Goal: Transaction & Acquisition: Purchase product/service

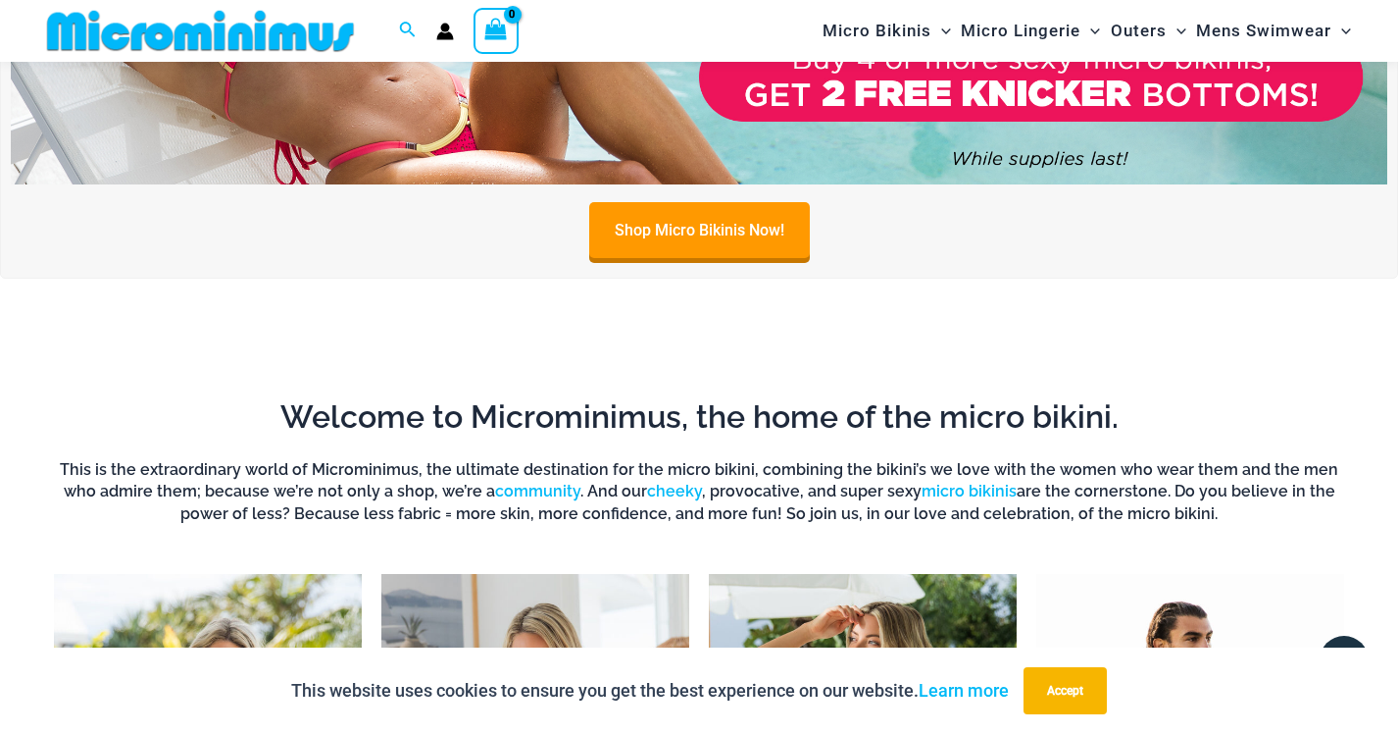
scroll to position [284, 0]
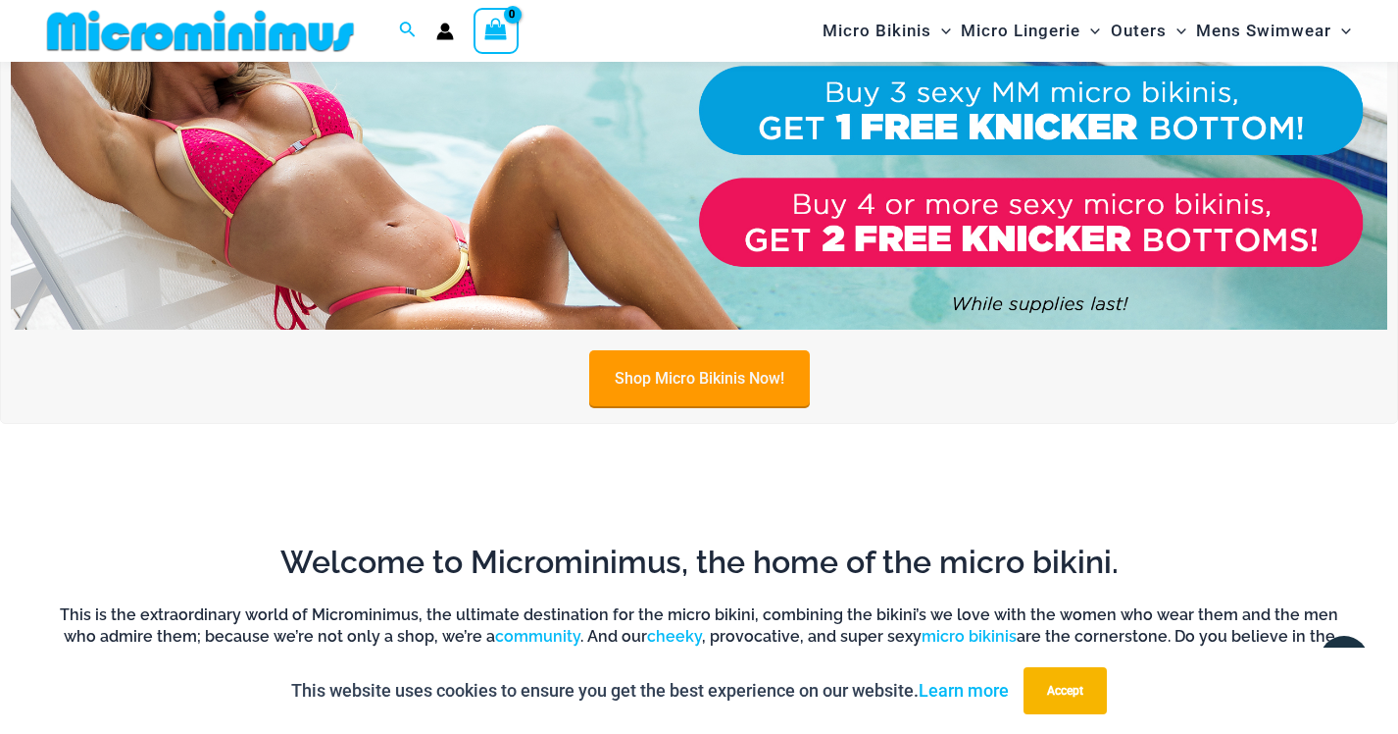
click at [760, 380] on link "Shop Micro Bikinis Now!" at bounding box center [699, 378] width 221 height 56
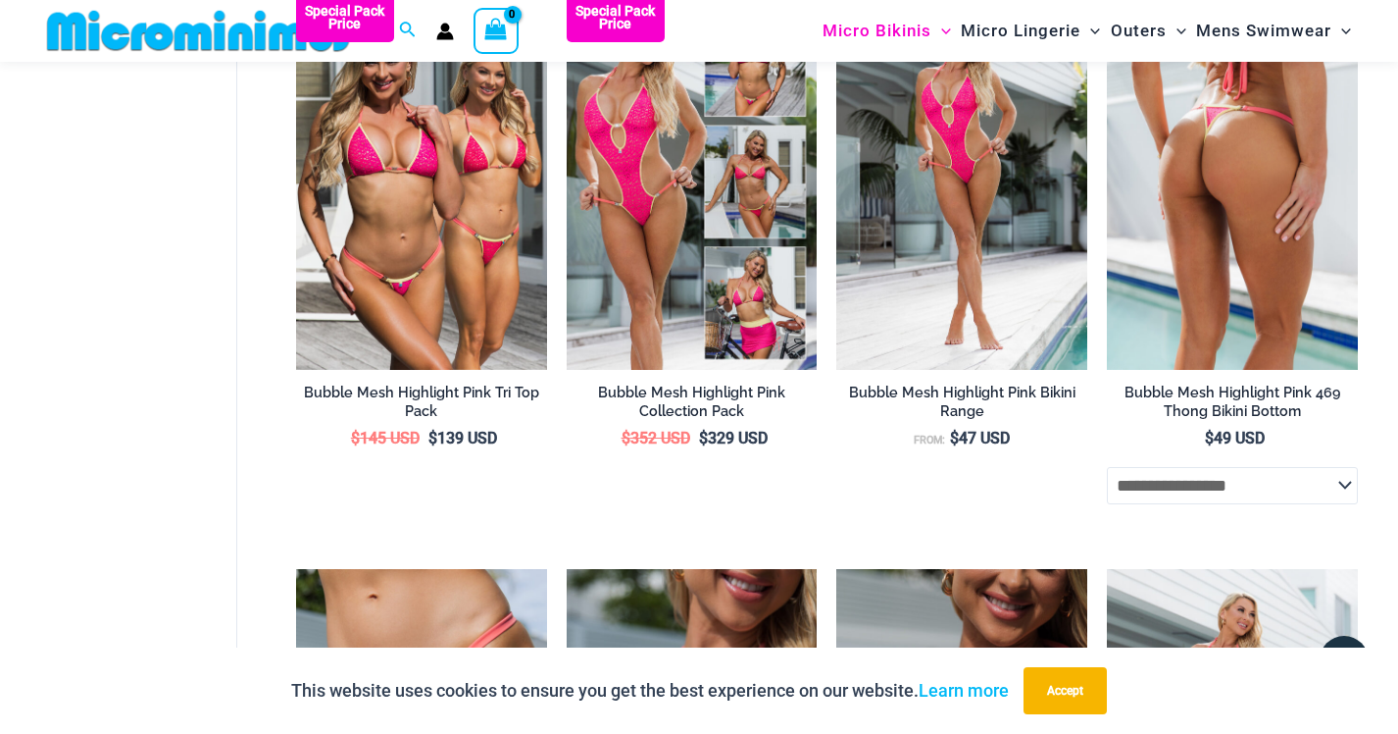
scroll to position [2129, 0]
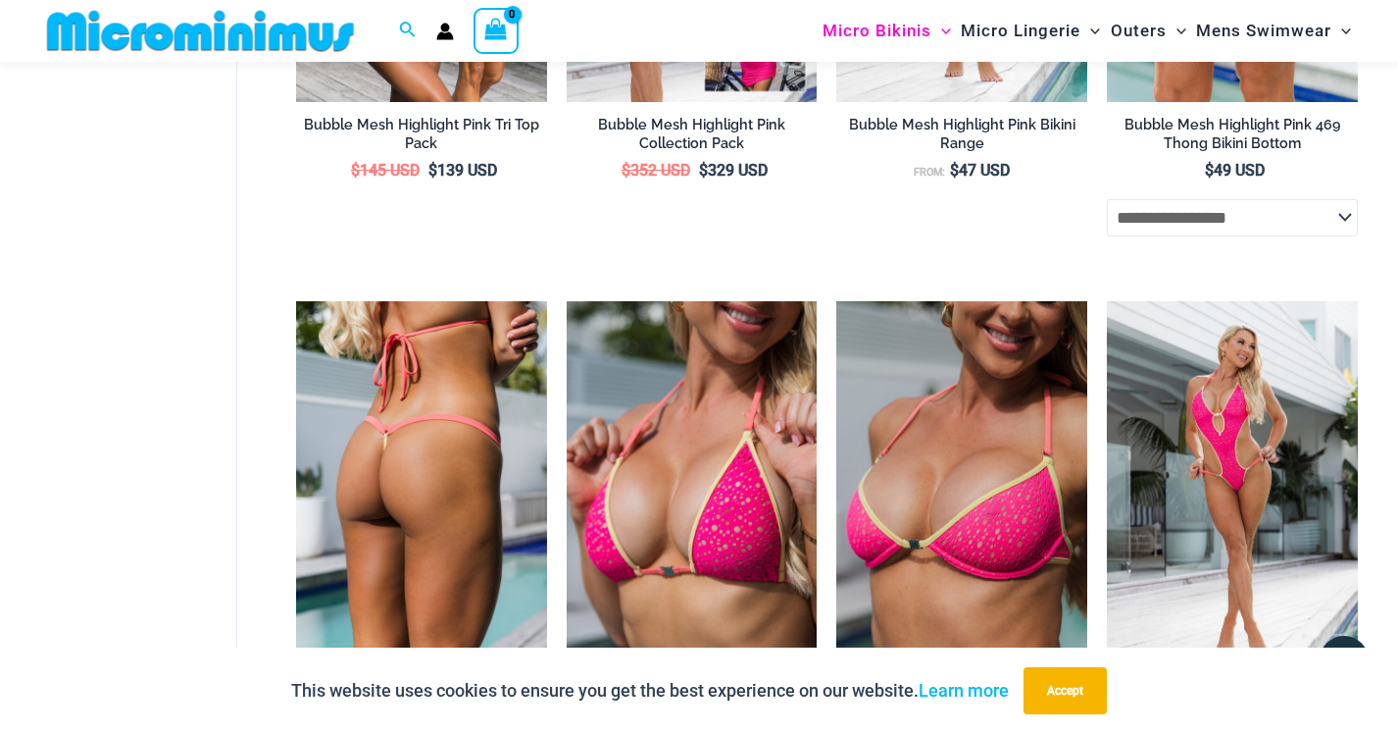
click at [392, 453] on img at bounding box center [421, 489] width 251 height 377
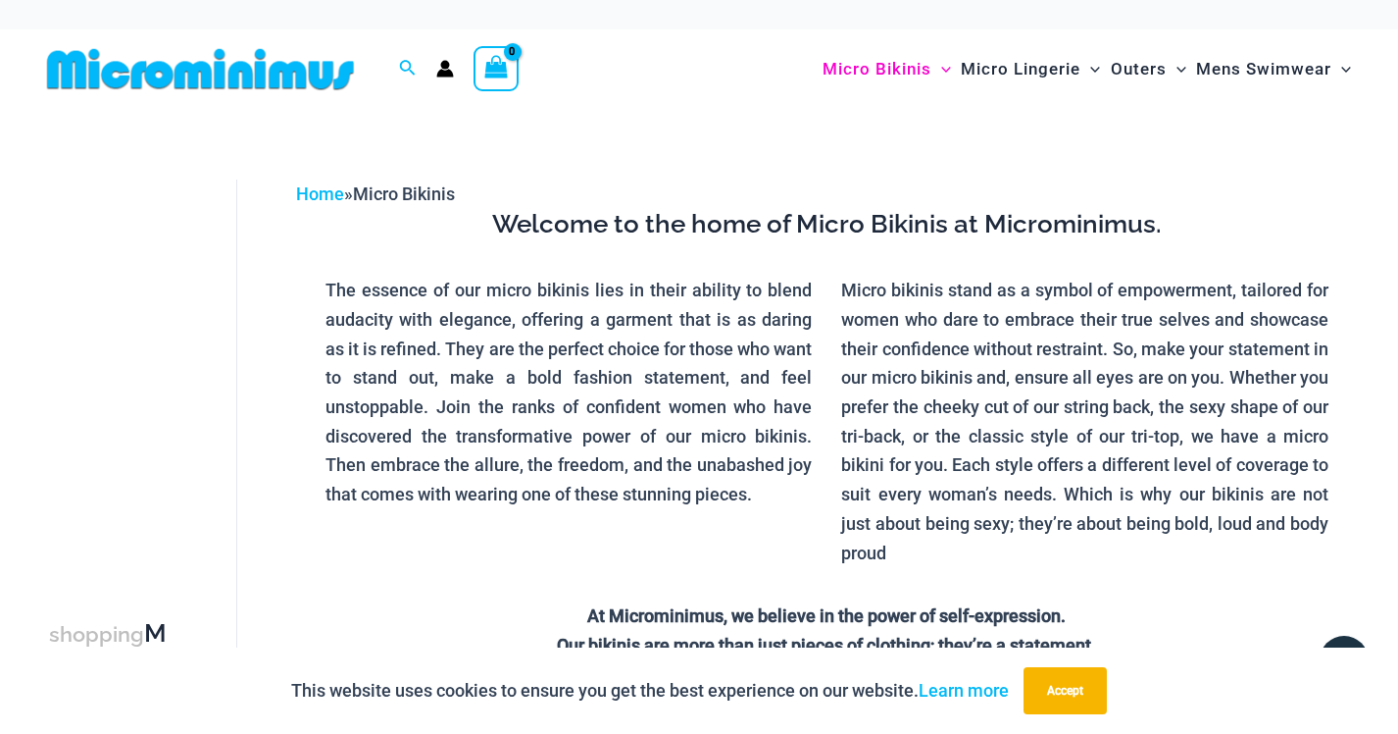
scroll to position [0, 0]
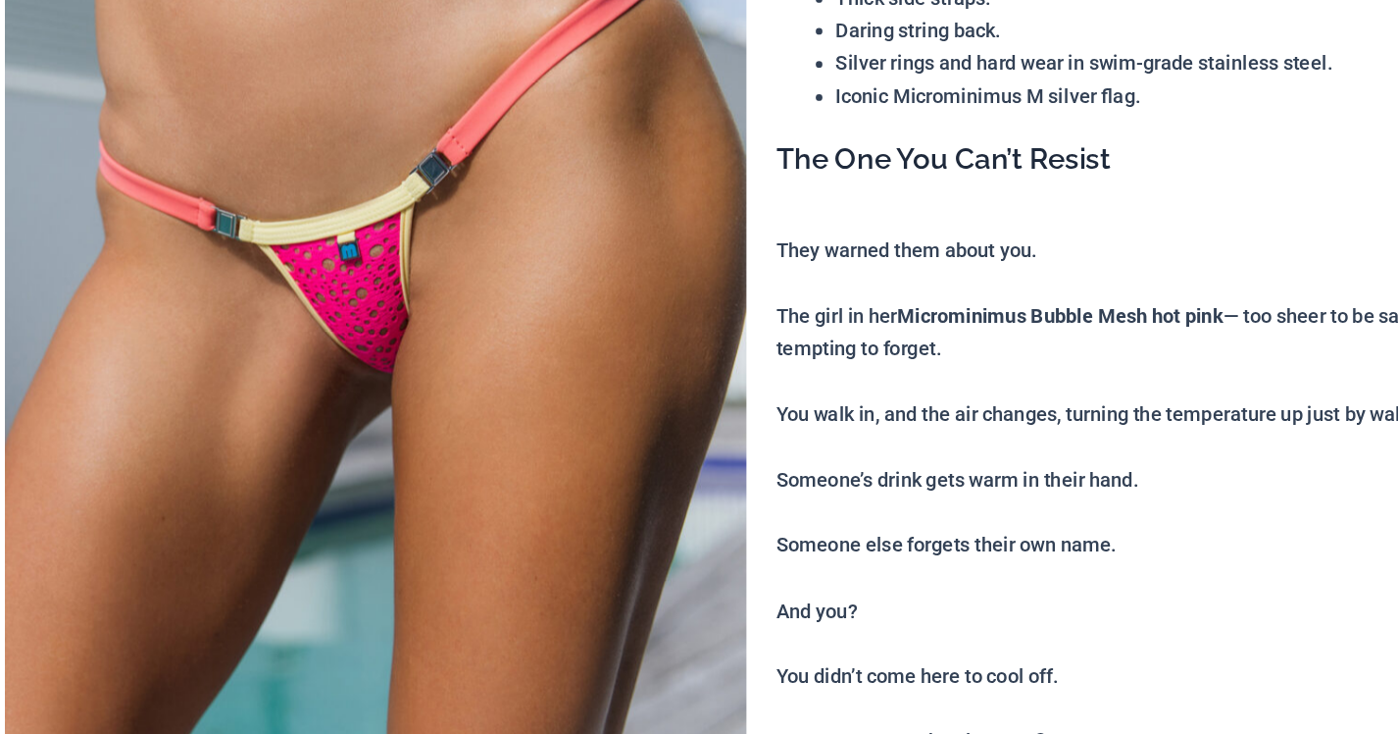
scroll to position [282, 0]
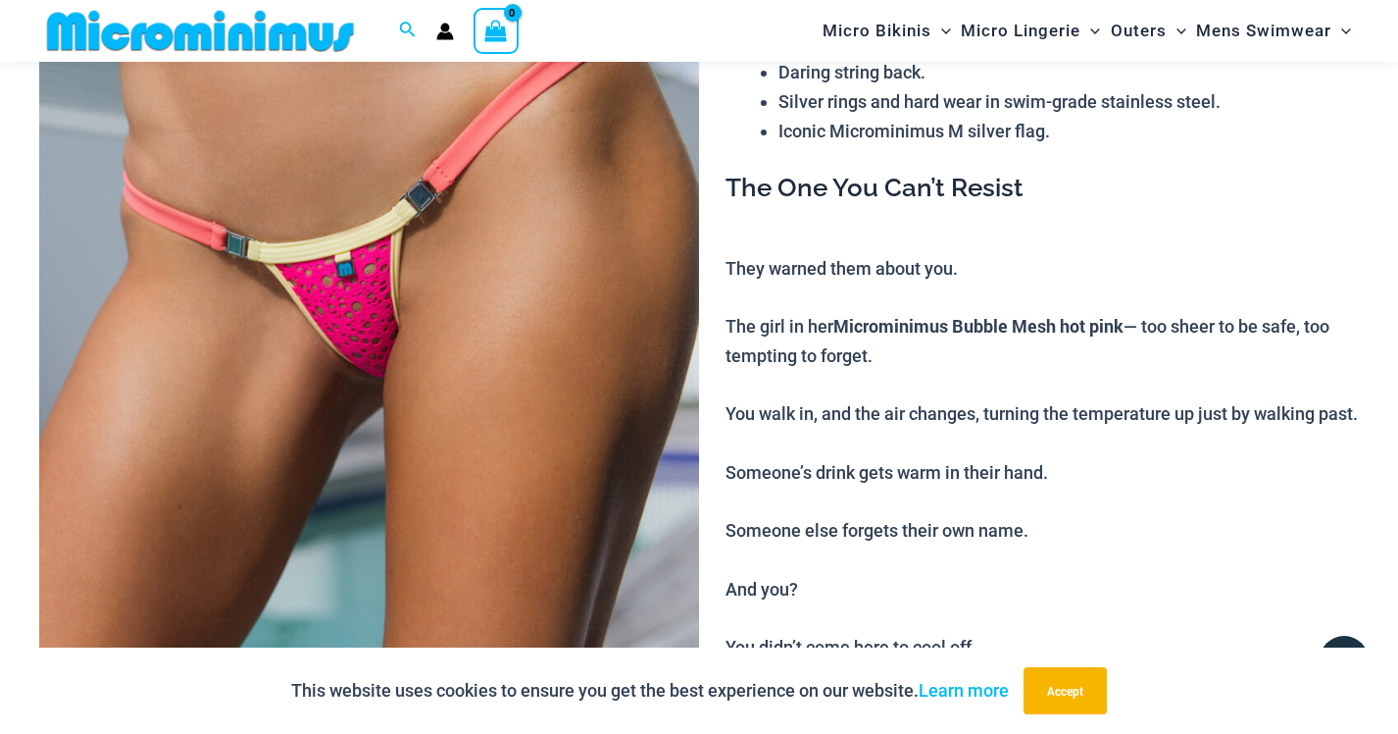
click at [487, 650] on div "This website uses cookies to ensure you get the best experience on our website.…" at bounding box center [699, 690] width 1398 height 86
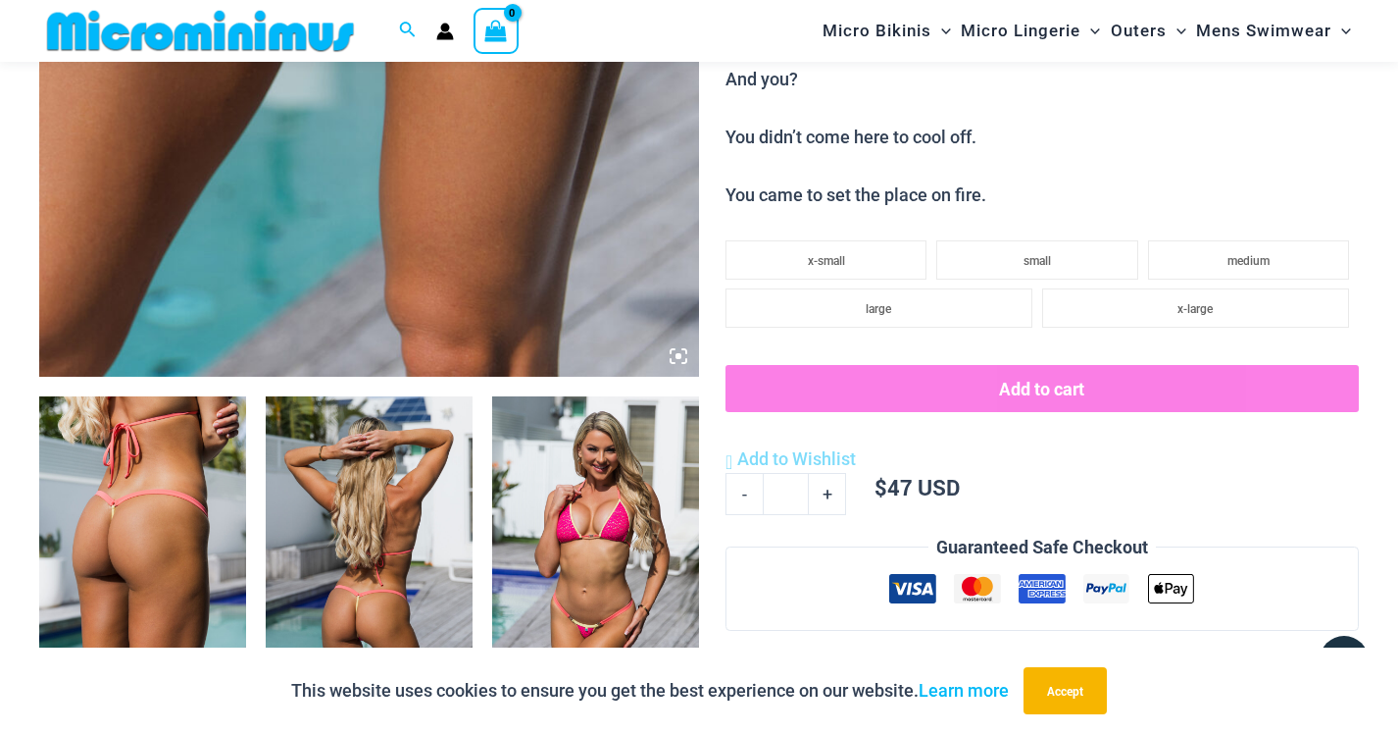
scroll to position [598, 0]
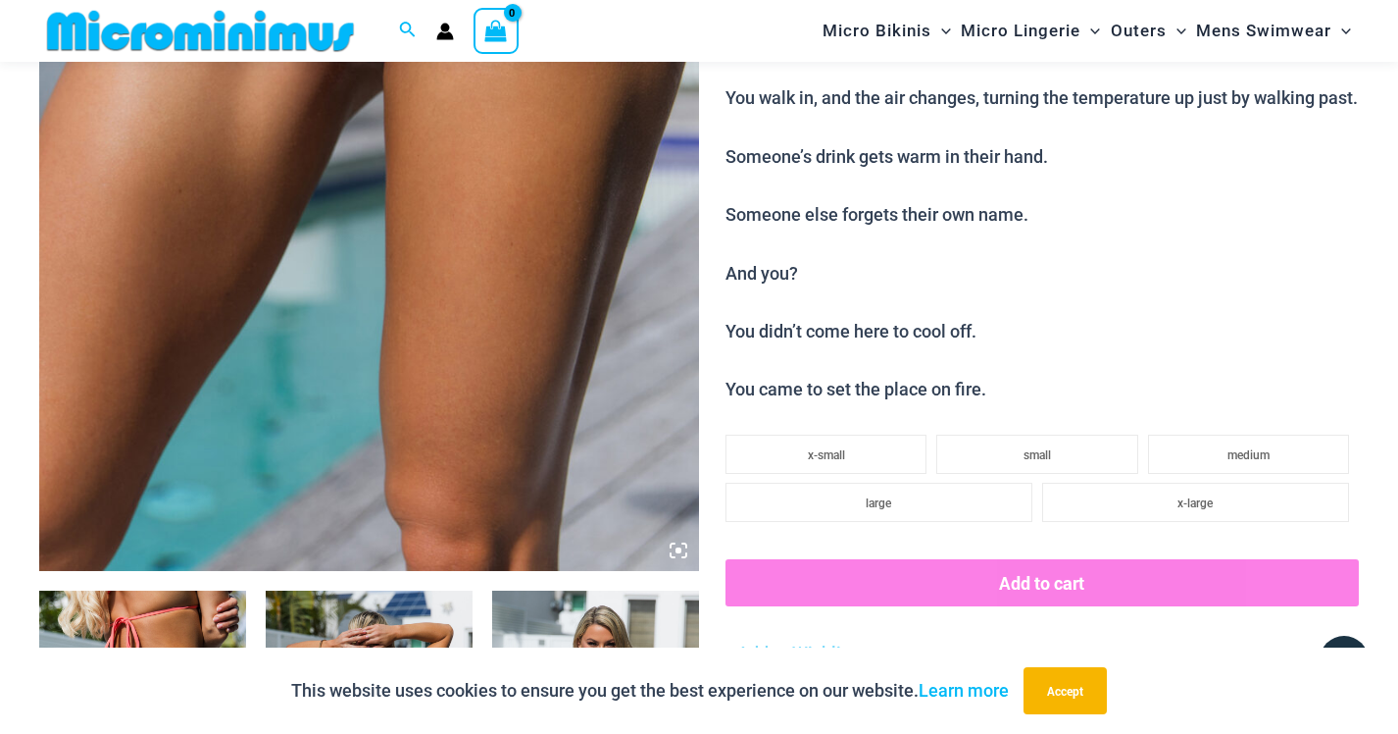
click at [425, 296] on img at bounding box center [369, 75] width 660 height 990
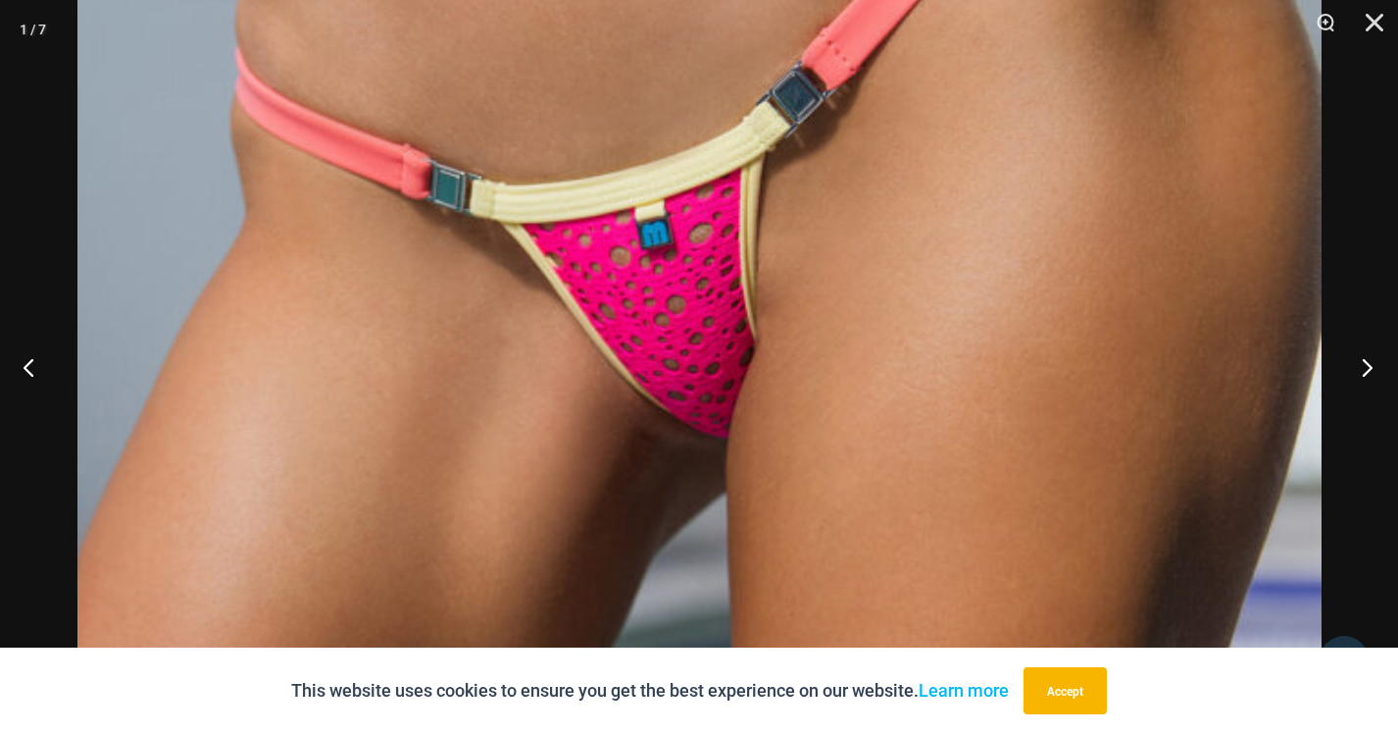
click at [1365, 364] on button "Next" at bounding box center [1362, 367] width 74 height 98
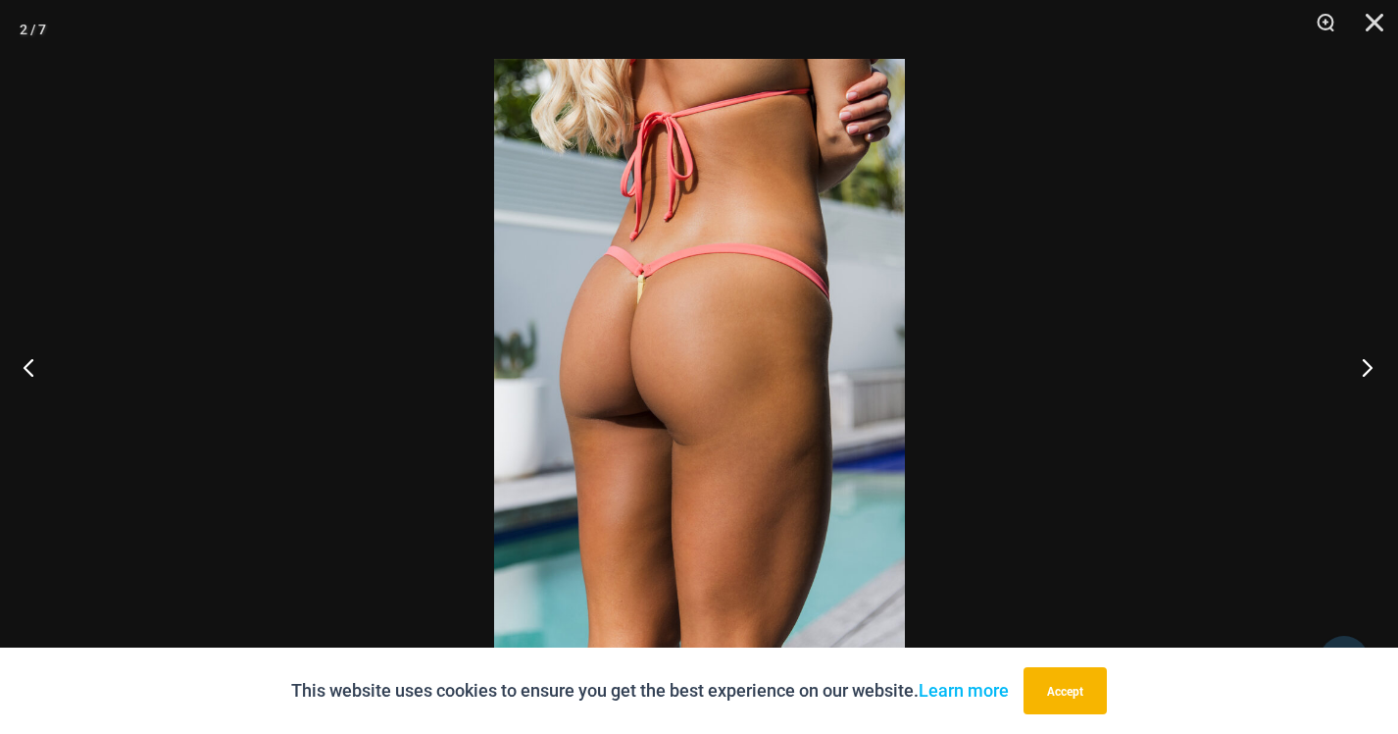
click at [1364, 358] on button "Next" at bounding box center [1362, 367] width 74 height 98
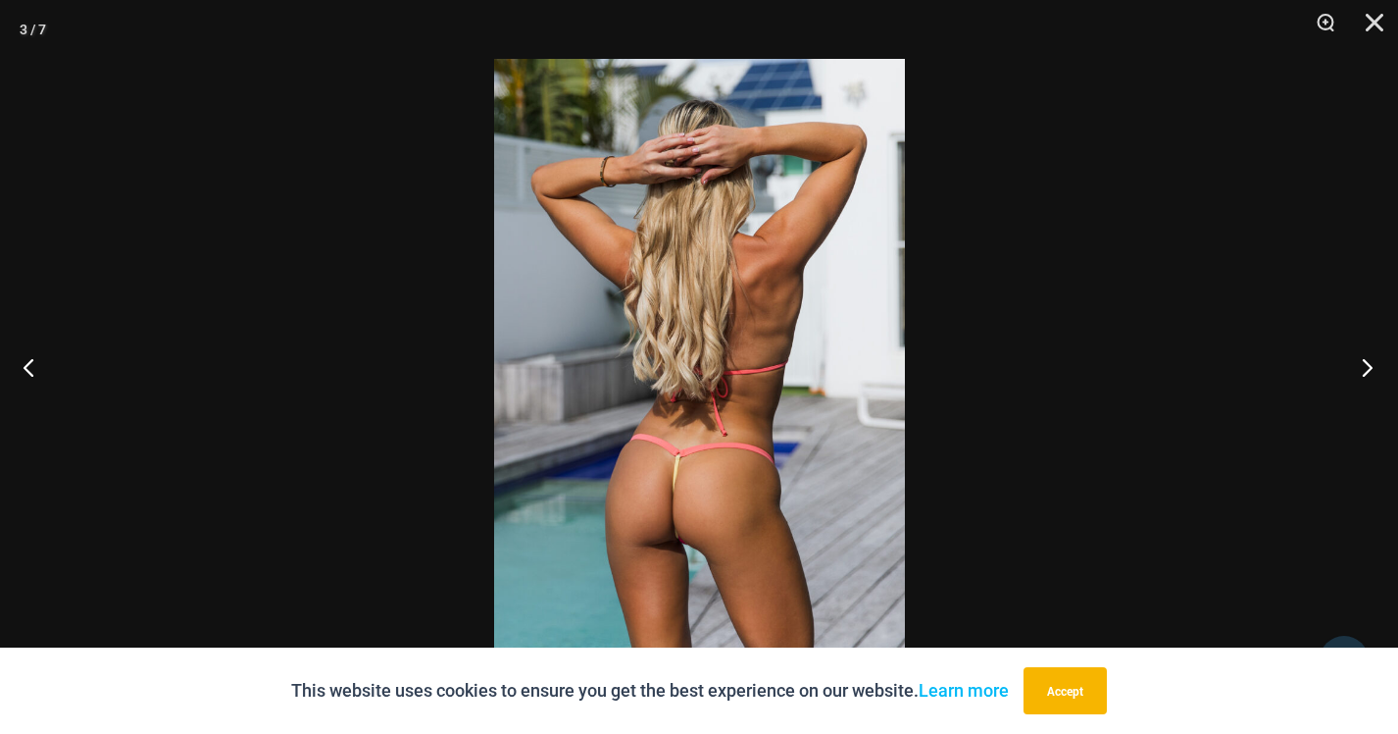
click at [1362, 353] on button "Next" at bounding box center [1362, 367] width 74 height 98
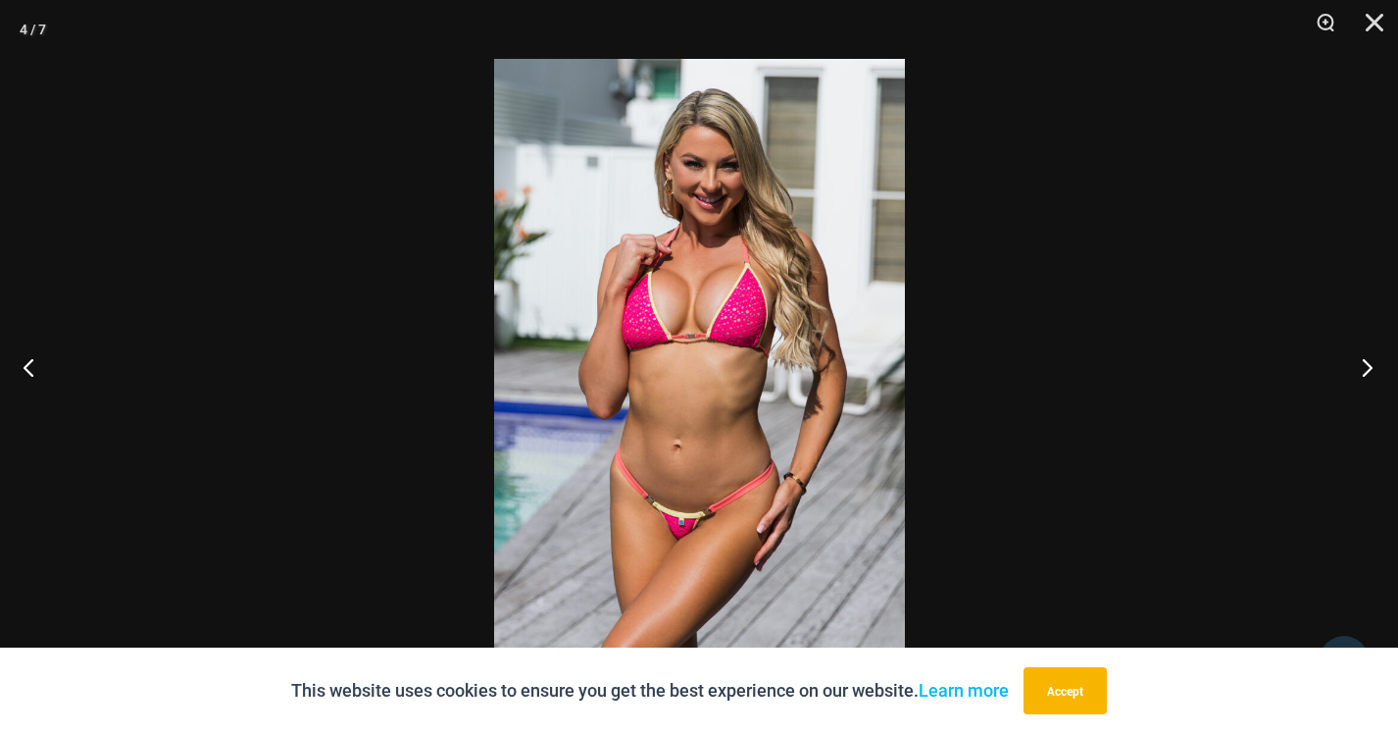
click at [1362, 353] on button "Next" at bounding box center [1362, 367] width 74 height 98
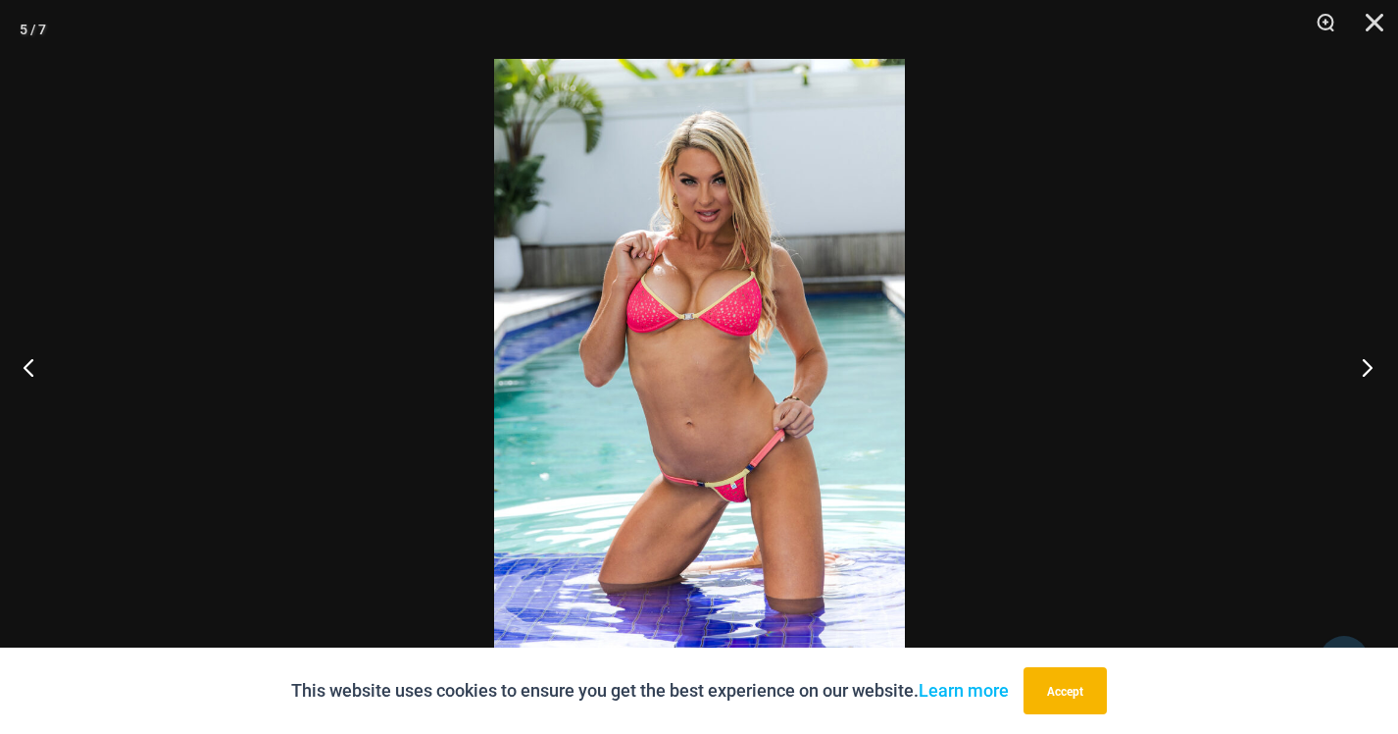
click at [1362, 353] on button "Next" at bounding box center [1362, 367] width 74 height 98
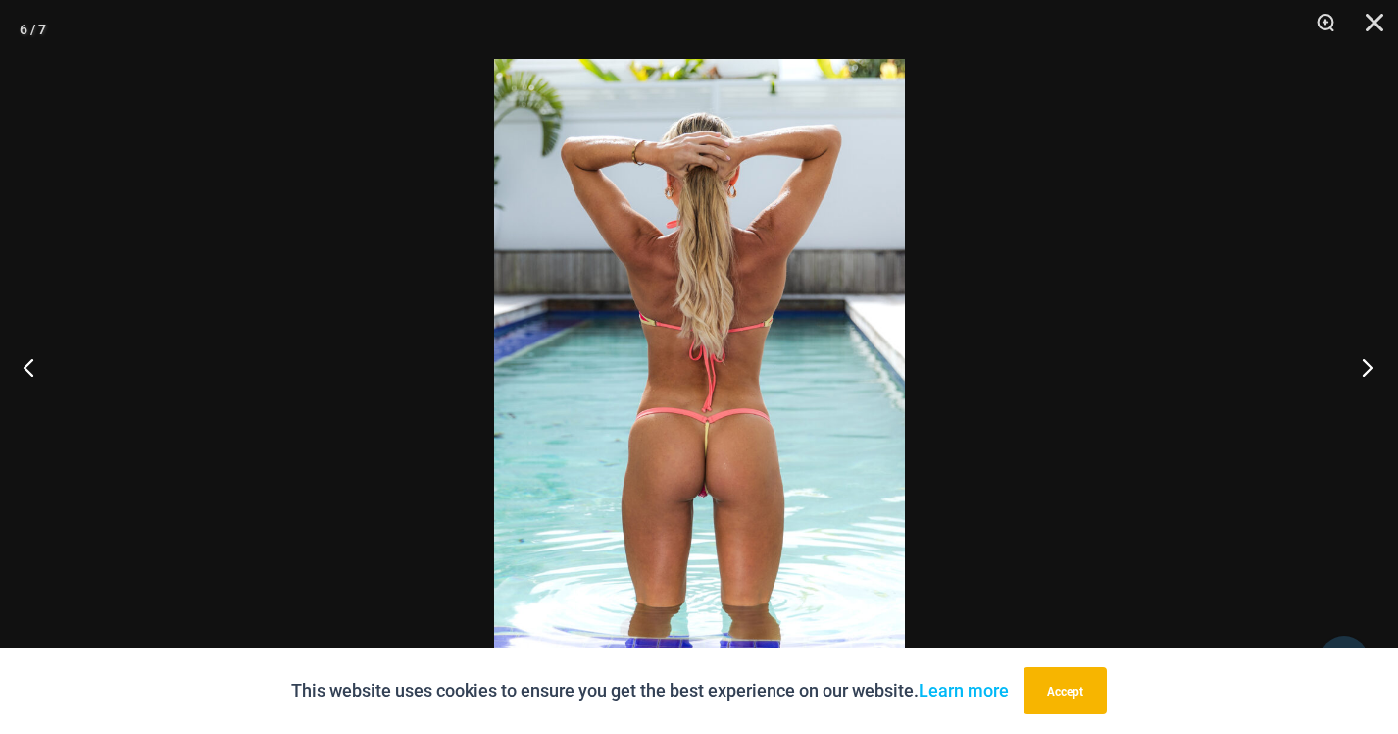
click at [1362, 353] on button "Next" at bounding box center [1362, 367] width 74 height 98
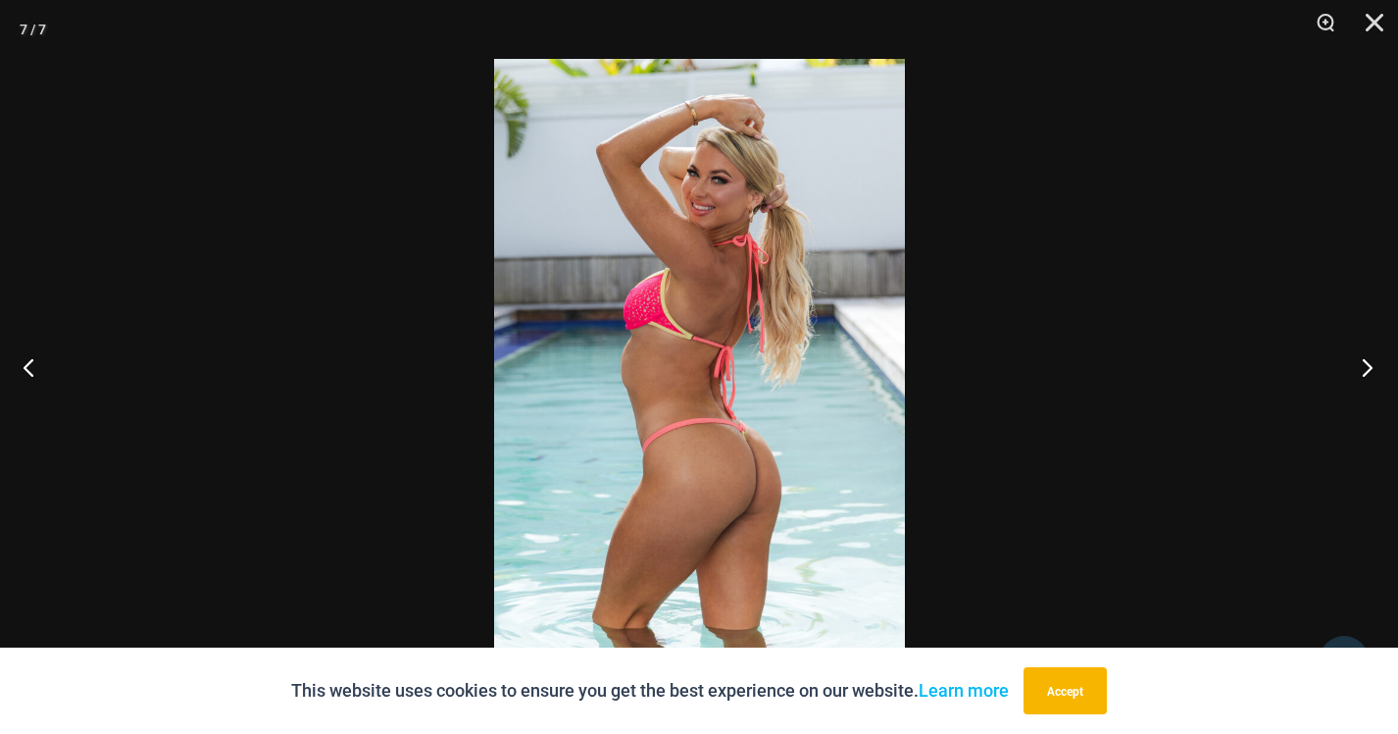
click at [1362, 353] on button "Next" at bounding box center [1362, 367] width 74 height 98
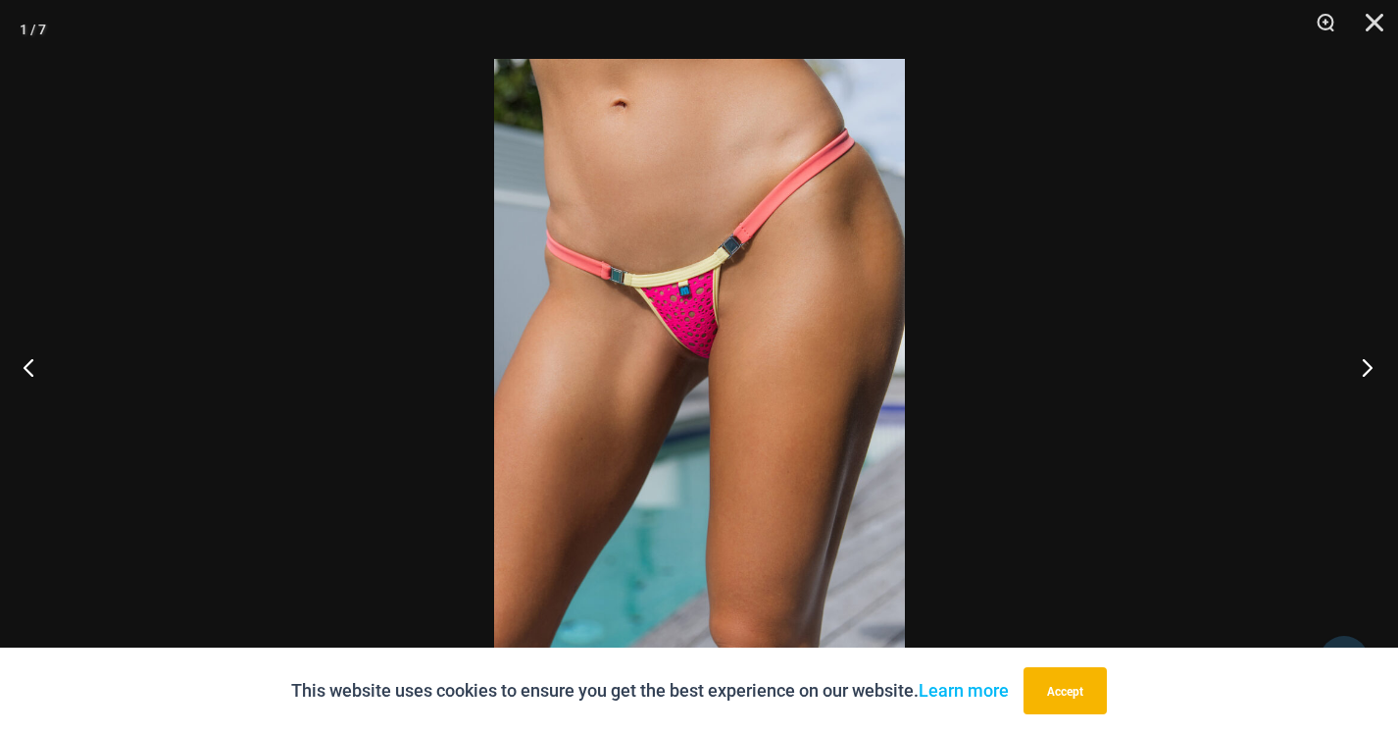
click at [1362, 353] on button "Next" at bounding box center [1362, 367] width 74 height 98
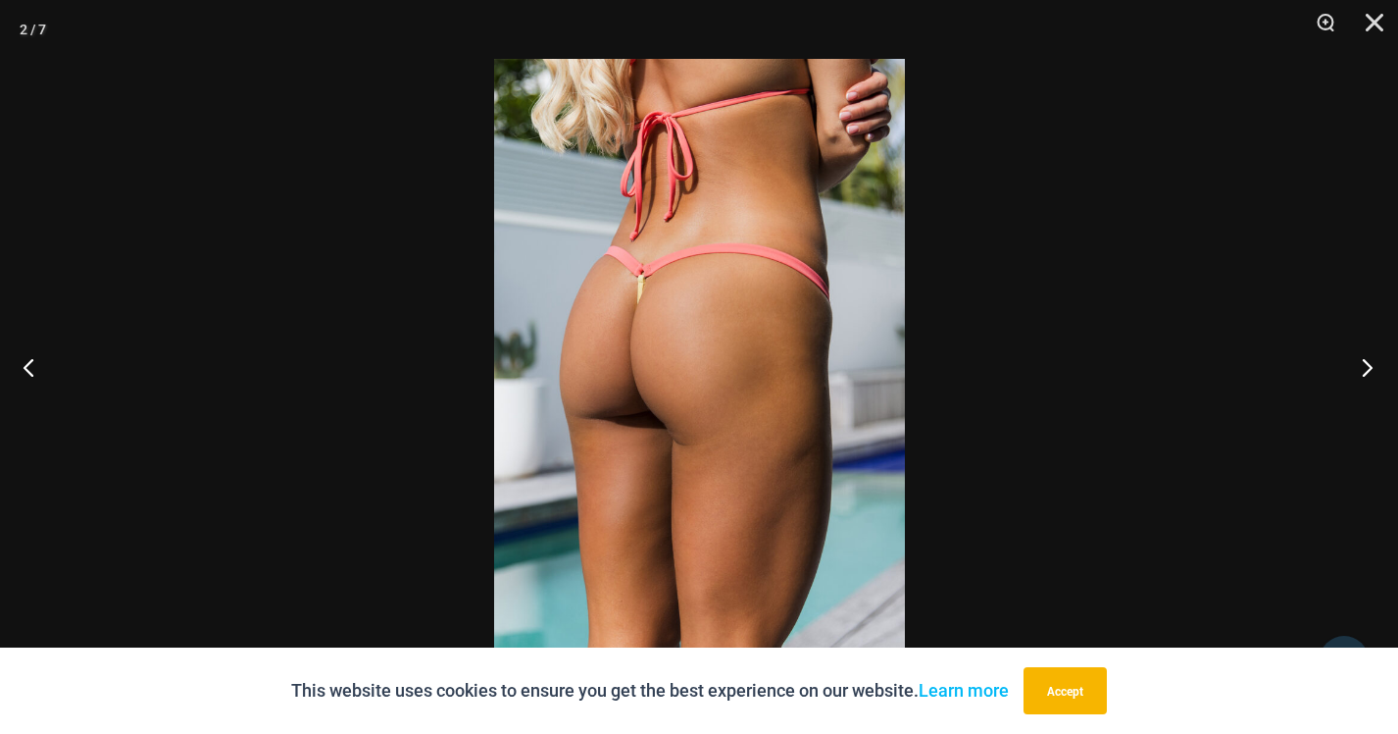
click at [1362, 353] on button "Next" at bounding box center [1362, 367] width 74 height 98
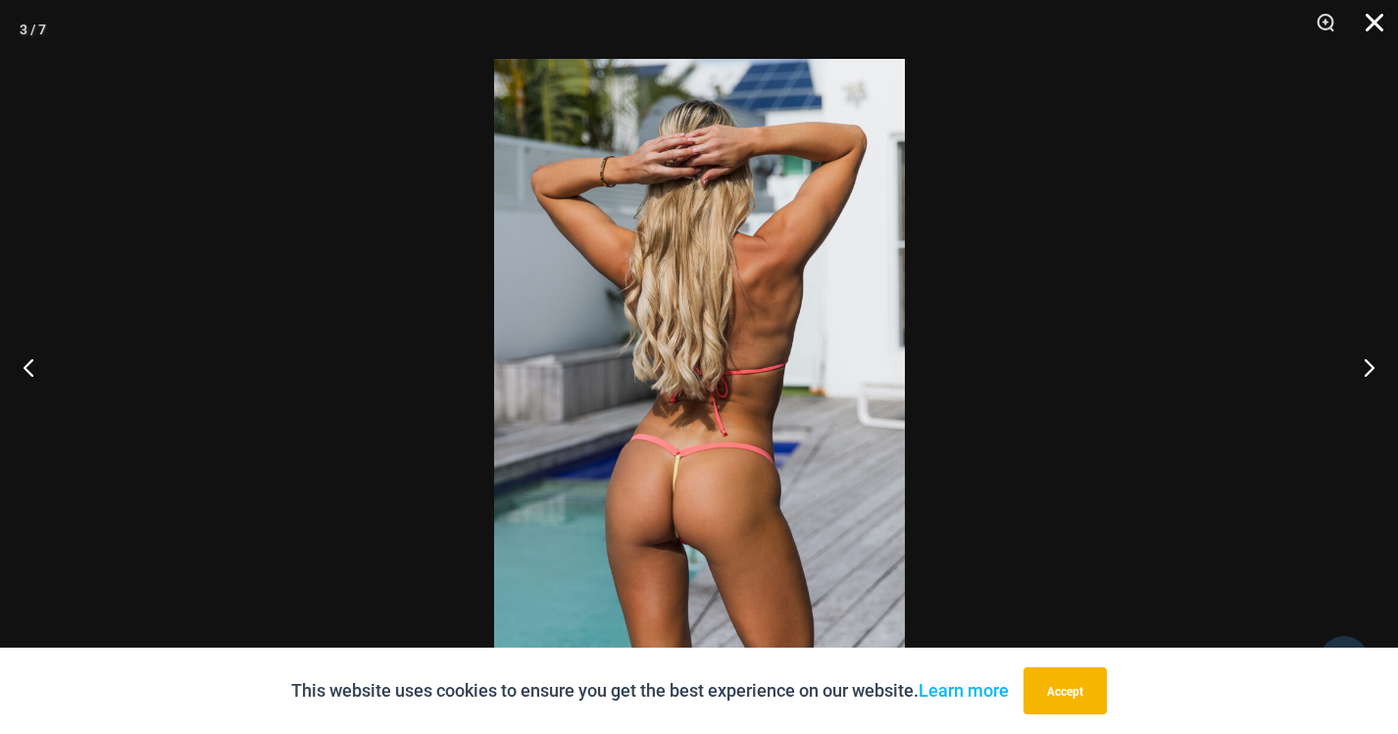
click at [1376, 34] on button "Close" at bounding box center [1367, 29] width 49 height 59
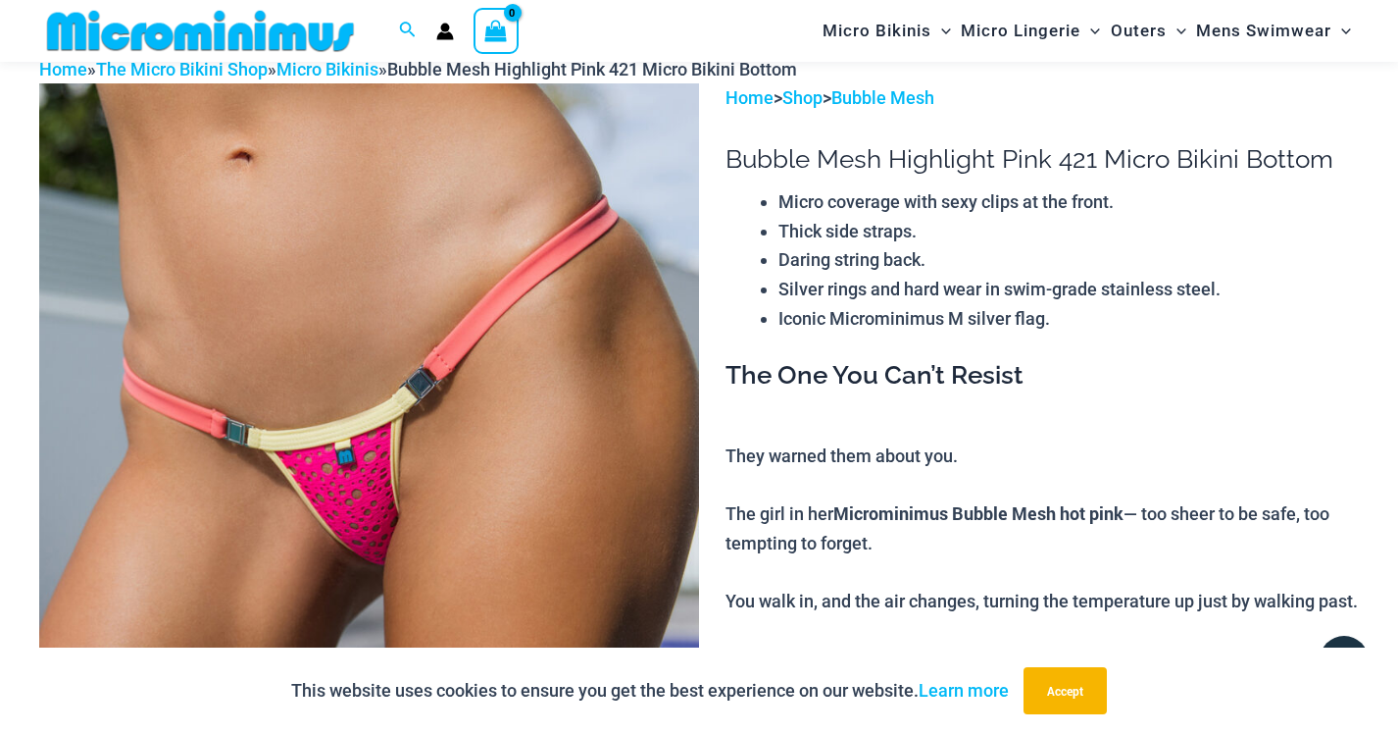
scroll to position [72, 0]
